Goal: Information Seeking & Learning: Learn about a topic

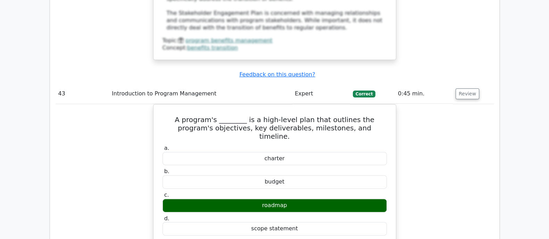
scroll to position [16791, 0]
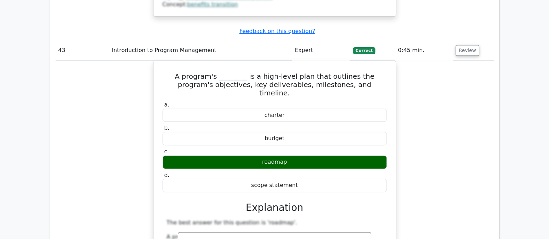
drag, startPoint x: 233, startPoint y: 70, endPoint x: 415, endPoint y: 77, distance: 182.4
drag, startPoint x: 161, startPoint y: 72, endPoint x: 330, endPoint y: 185, distance: 203.4
copy div "The _______ Performance Domain in program management focuses on ensuring that t…"
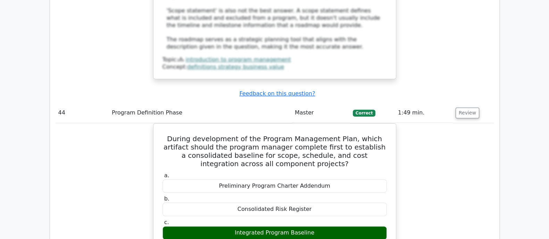
scroll to position [17225, 0]
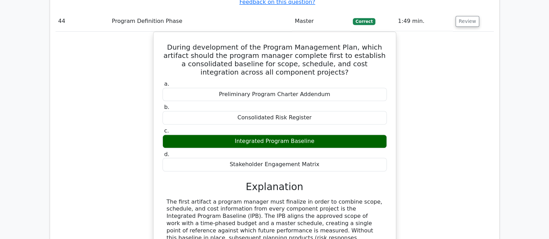
drag, startPoint x: 453, startPoint y: 20, endPoint x: 463, endPoint y: 20, distance: 10.1
drag, startPoint x: 163, startPoint y: 41, endPoint x: 297, endPoint y: 176, distance: 190.2
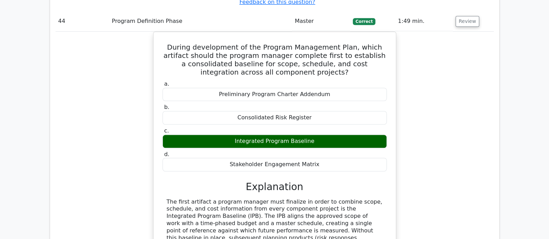
copy div "While conducting the initiation phase of a cross-border water-reuse program, yo…"
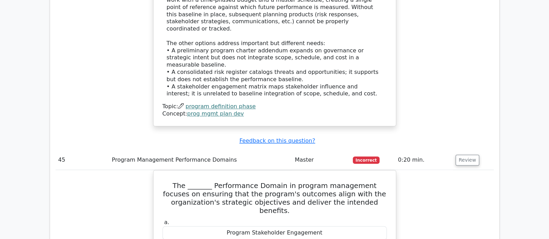
scroll to position [17485, 0]
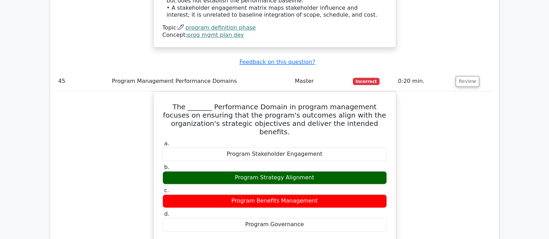
scroll to position [17572, 0]
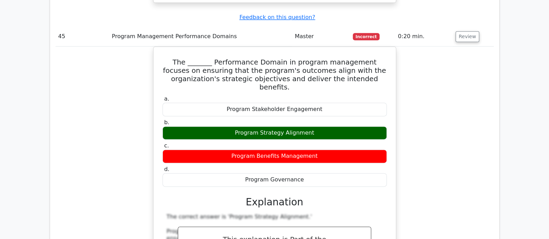
drag, startPoint x: 165, startPoint y: 30, endPoint x: 373, endPoint y: 221, distance: 282.5
copy div "A global software company has initiated a program to develop and launch a new s…"
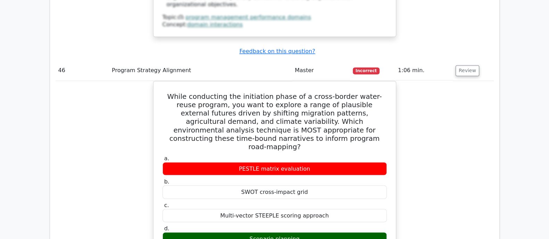
scroll to position [17919, 0]
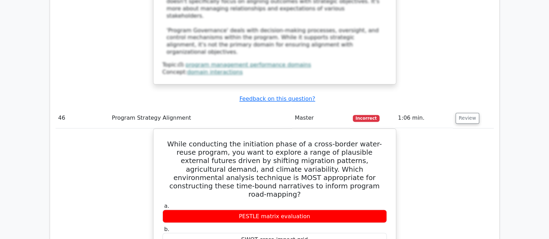
scroll to position [17962, 0]
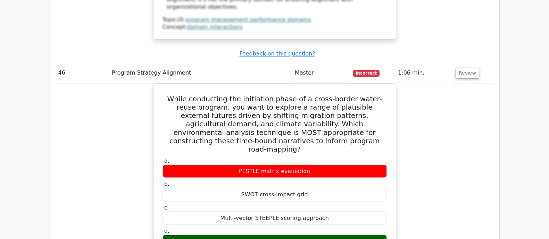
drag, startPoint x: 164, startPoint y: 48, endPoint x: 376, endPoint y: 227, distance: 277.3
copy div "As a Program Manager, you are leading a complex program involving multiple proj…"
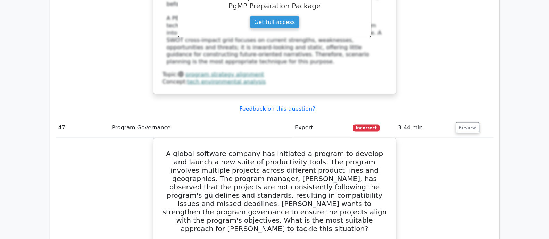
scroll to position [18266, 0]
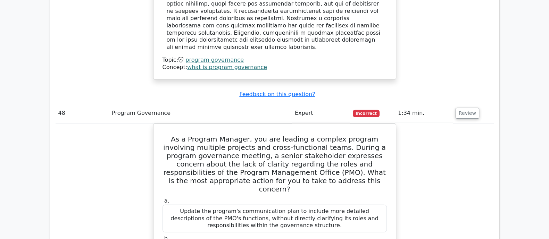
scroll to position [18786, 0]
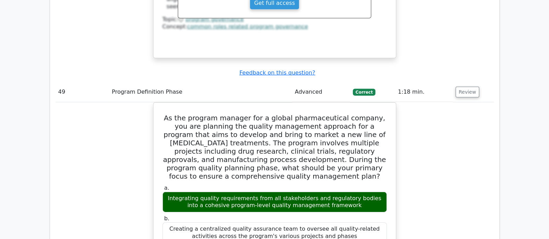
scroll to position [19220, 0]
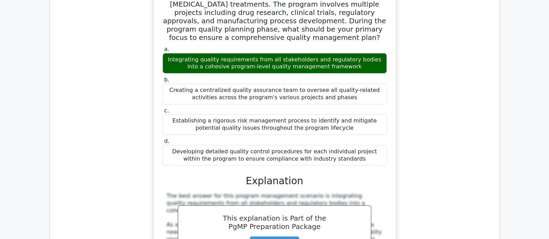
scroll to position [19307, 0]
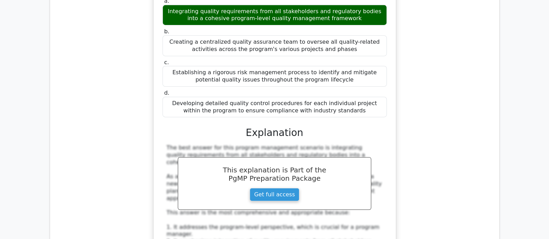
drag, startPoint x: 164, startPoint y: 61, endPoint x: 334, endPoint y: 168, distance: 201.1
copy div "In structuring a Program Financial Management Plan, which approach should be em…"
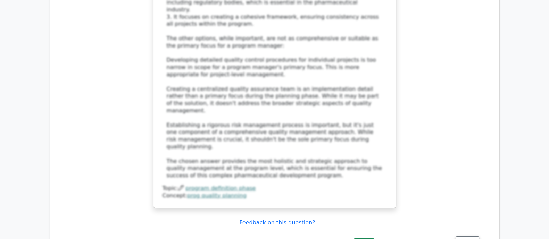
scroll to position [19567, 0]
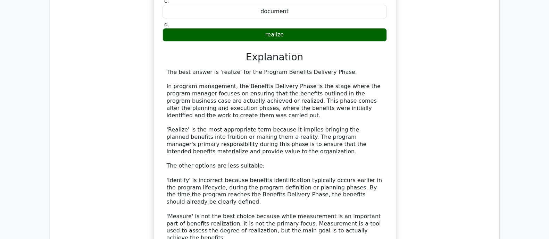
scroll to position [20001, 0]
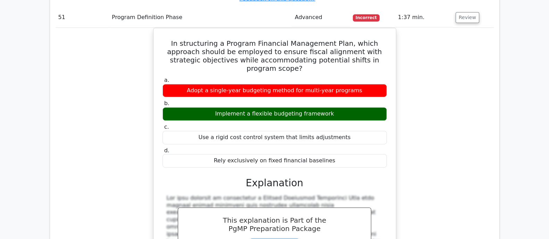
scroll to position [20305, 0]
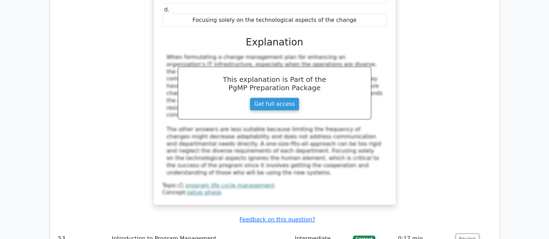
scroll to position [20782, 0]
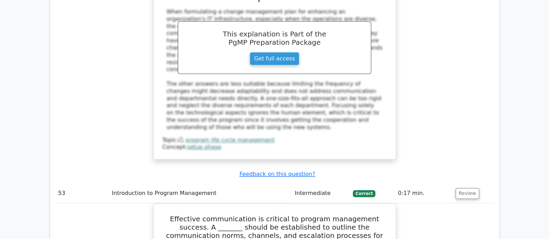
drag, startPoint x: 168, startPoint y: 79, endPoint x: 362, endPoint y: 188, distance: 221.9
copy div "During program transition, what is a crucial step for the Program Manager to en…"
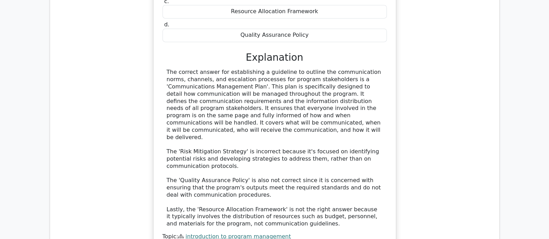
scroll to position [21086, 0]
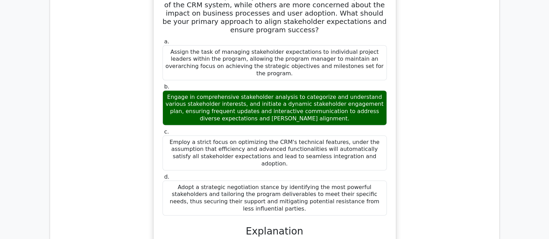
scroll to position [21477, 0]
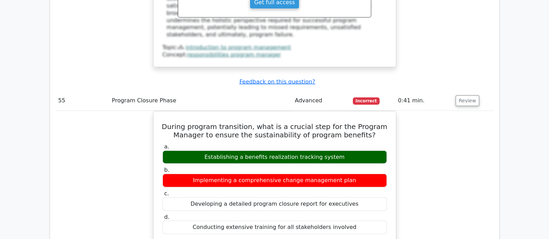
scroll to position [21737, 0]
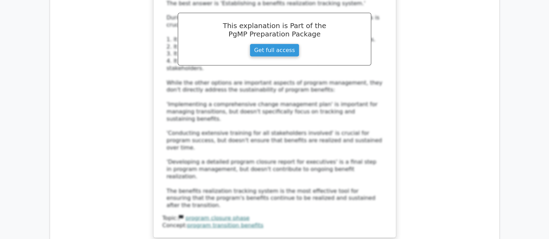
scroll to position [22127, 0]
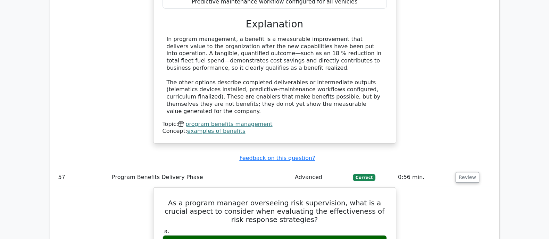
scroll to position [22474, 0]
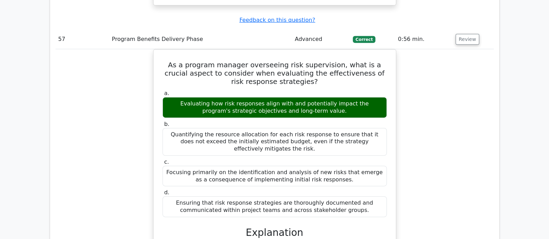
scroll to position [22605, 0]
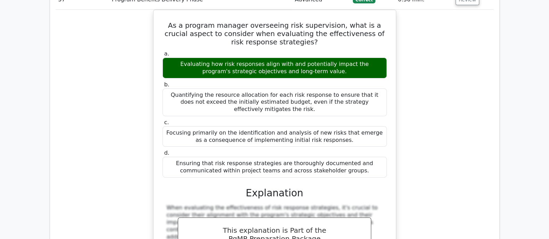
drag, startPoint x: 166, startPoint y: 25, endPoint x: 373, endPoint y: 143, distance: 238.9
copy div "As a Program Management Professional (PgMP), when faced with a portfolio of pro…"
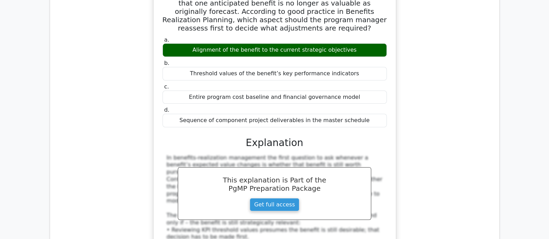
scroll to position [22995, 0]
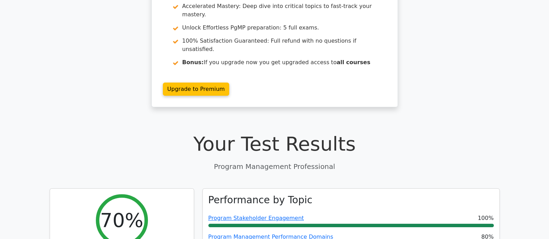
scroll to position [0, 0]
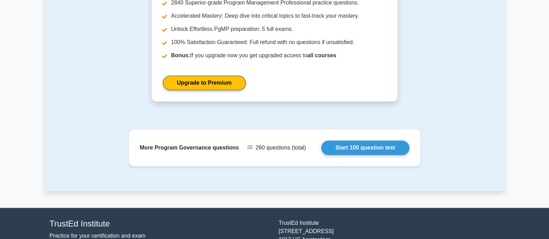
scroll to position [1008, 0]
